Goal: Obtain resource: Download file/media

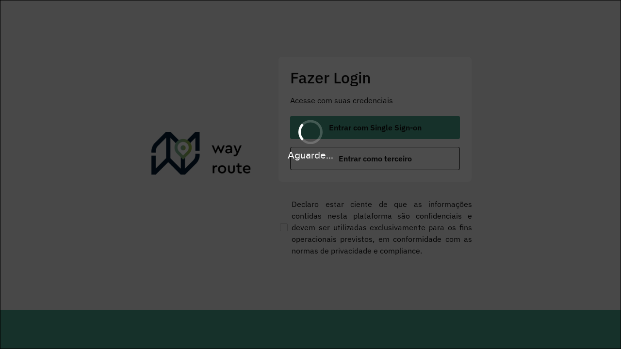
scroll to position [0, 1]
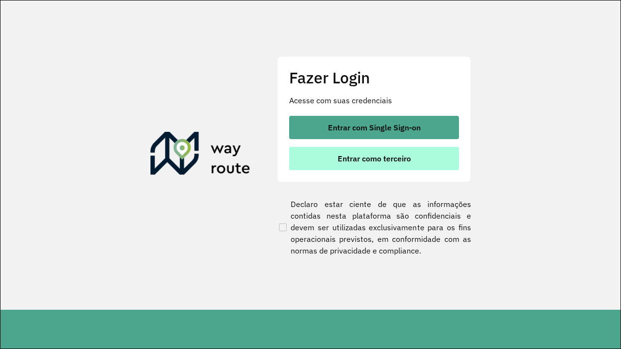
click at [375, 159] on span "Entrar como terceiro" at bounding box center [374, 159] width 73 height 8
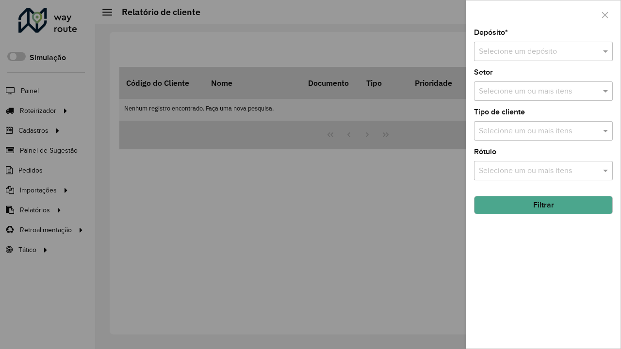
click at [534, 51] on input "text" at bounding box center [534, 52] width 110 height 12
click at [543, 205] on button "Filtrar" at bounding box center [543, 205] width 139 height 18
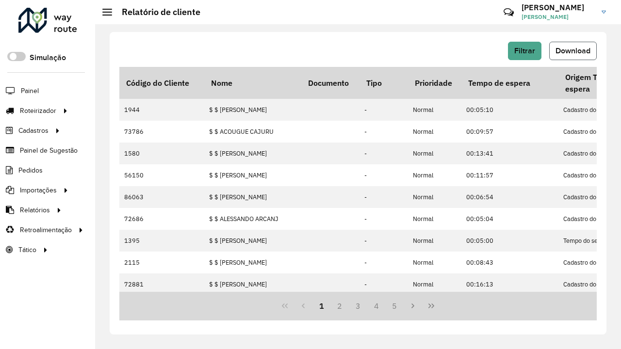
click at [573, 51] on span "Download" at bounding box center [573, 51] width 35 height 8
